Goal: Book appointment/travel/reservation

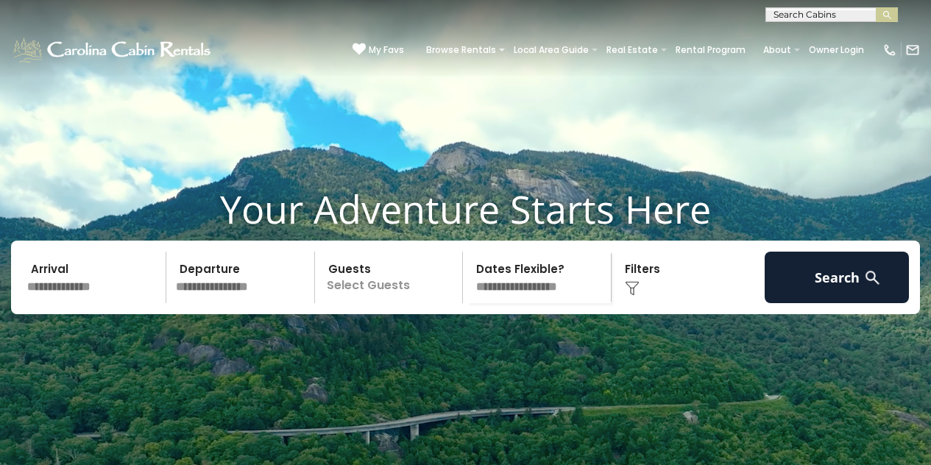
click at [374, 303] on p "Select Guests" at bounding box center [390, 278] width 143 height 52
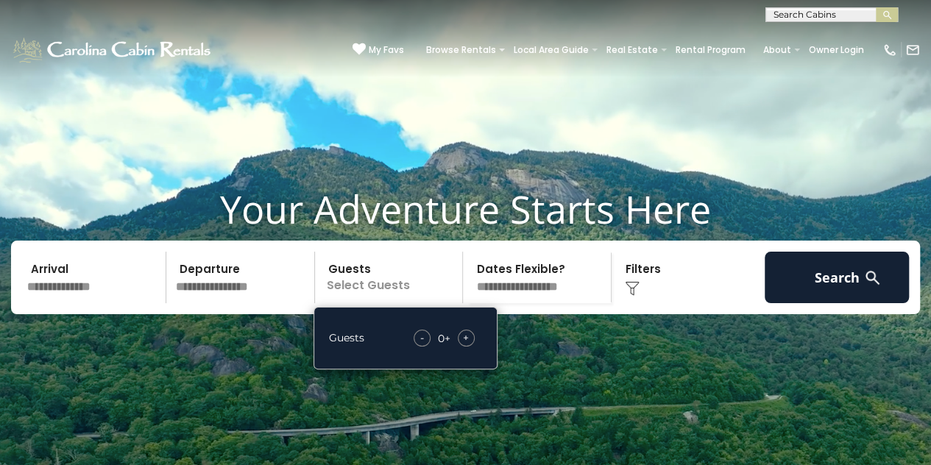
click at [467, 345] on span "+" at bounding box center [466, 337] width 6 height 15
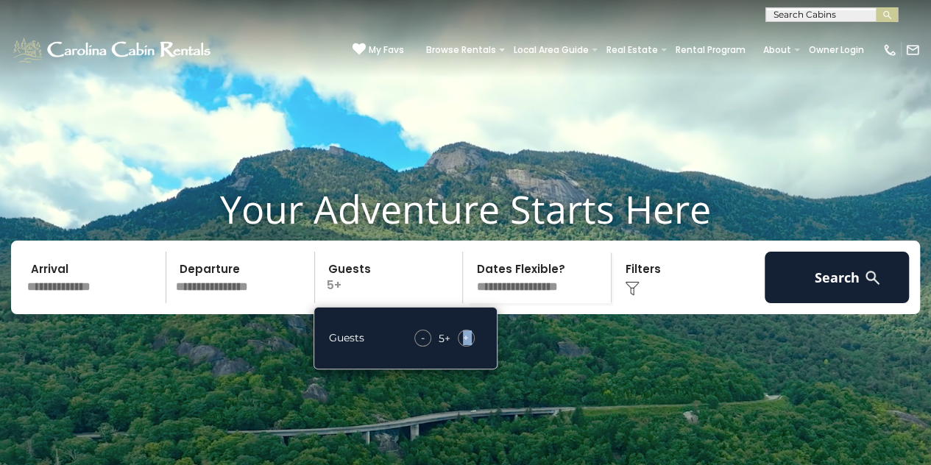
click at [467, 345] on span "+" at bounding box center [466, 337] width 6 height 15
drag, startPoint x: 467, startPoint y: 362, endPoint x: 463, endPoint y: 327, distance: 35.5
click at [467, 345] on span "+" at bounding box center [466, 337] width 6 height 15
drag, startPoint x: 469, startPoint y: 361, endPoint x: 462, endPoint y: 350, distance: 12.2
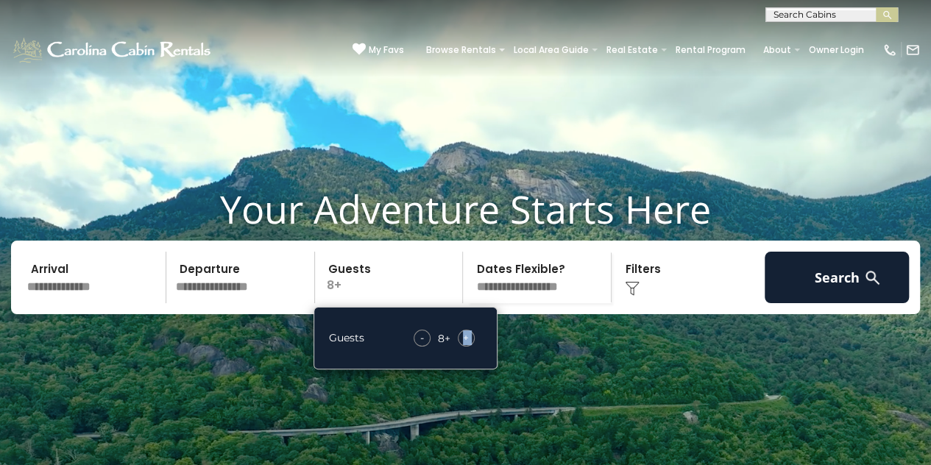
click at [468, 345] on span "+" at bounding box center [466, 337] width 6 height 15
click at [462, 350] on div "Guests - 8 + +" at bounding box center [405, 338] width 184 height 63
click at [462, 350] on div "Guests - 9 + +" at bounding box center [405, 338] width 184 height 63
click at [464, 345] on span "+" at bounding box center [466, 337] width 6 height 15
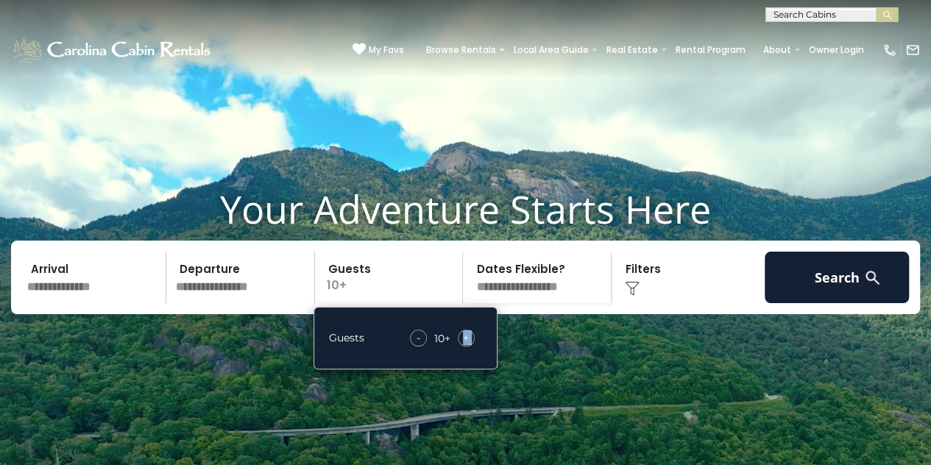
click at [464, 345] on span "+" at bounding box center [466, 337] width 6 height 15
click at [465, 345] on span "+" at bounding box center [466, 337] width 6 height 15
click at [469, 347] on div "+" at bounding box center [466, 338] width 17 height 17
click at [471, 347] on div "+" at bounding box center [466, 338] width 17 height 17
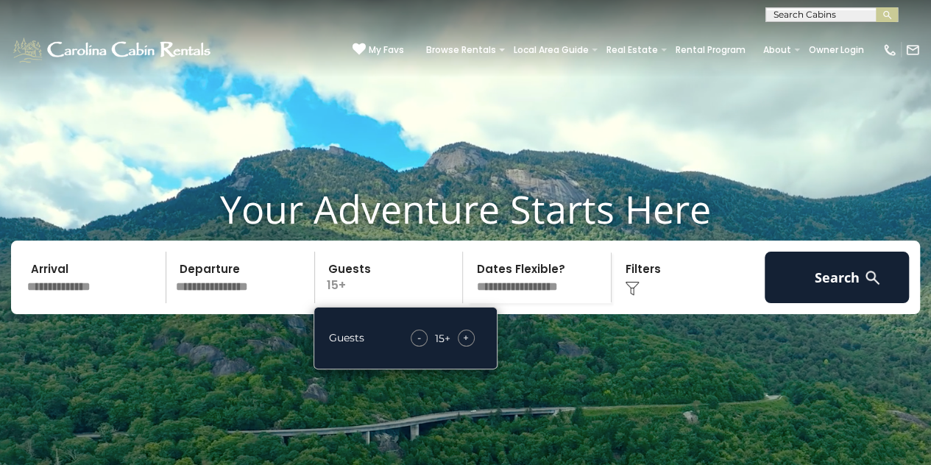
click at [469, 347] on div "Guests - 15 + +" at bounding box center [405, 338] width 184 height 63
click at [469, 347] on div "Guests - 16 + +" at bounding box center [405, 338] width 184 height 63
click at [469, 345] on span "+" at bounding box center [466, 337] width 6 height 15
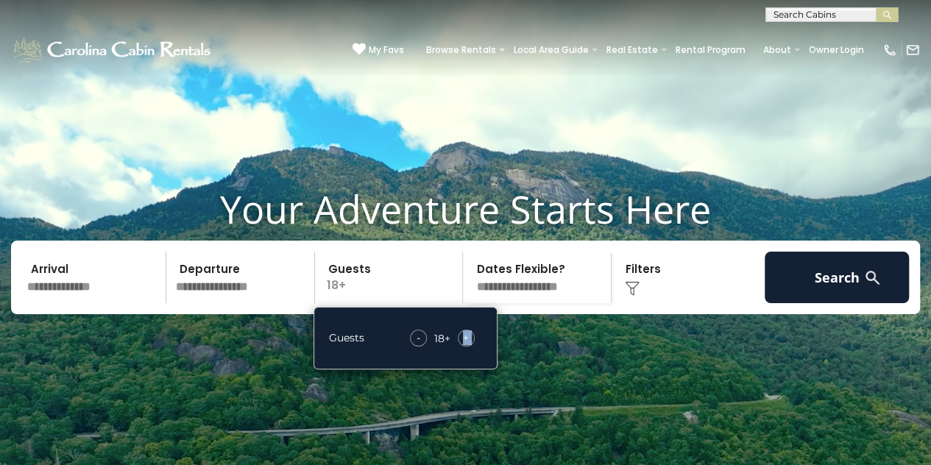
click at [469, 345] on span "+" at bounding box center [466, 337] width 6 height 15
click at [482, 352] on div "Guests - 20 + +" at bounding box center [405, 338] width 184 height 63
click at [461, 347] on div "+" at bounding box center [466, 338] width 17 height 17
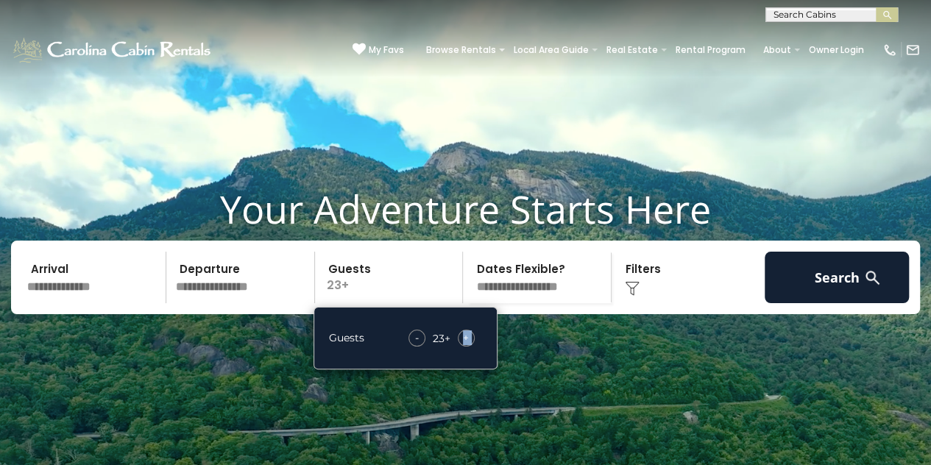
click at [461, 347] on div "+" at bounding box center [466, 338] width 17 height 17
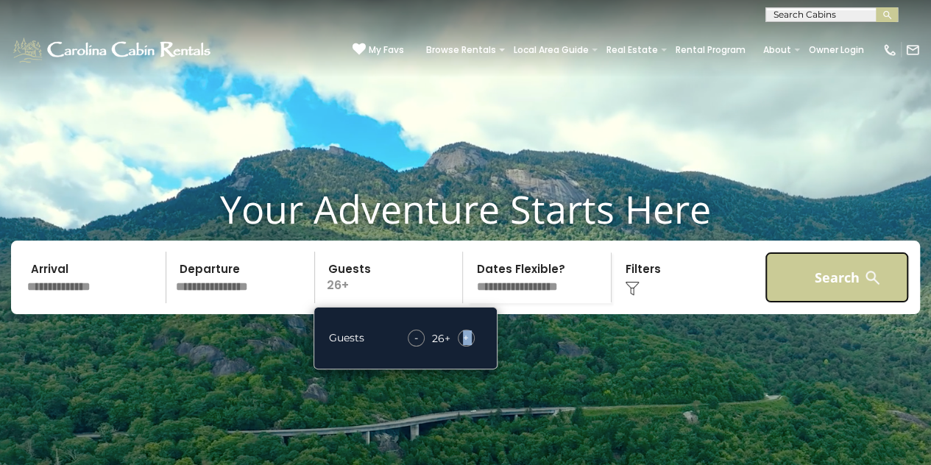
click at [790, 301] on button "Search" at bounding box center [837, 278] width 144 height 52
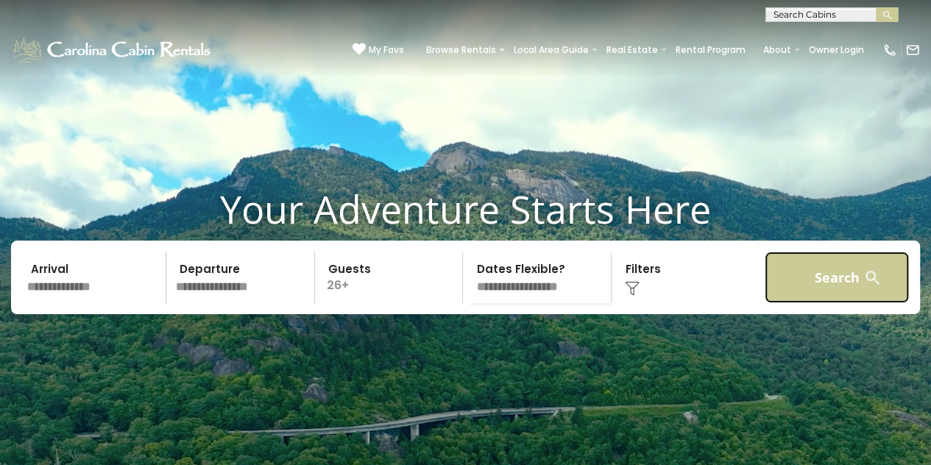
click at [790, 301] on button "Search" at bounding box center [837, 278] width 144 height 52
